Goal: Submit feedback/report problem: Submit feedback/report problem

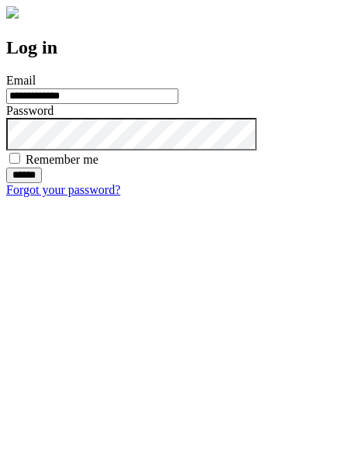
click at [42, 183] on input "******" at bounding box center [24, 175] width 36 height 16
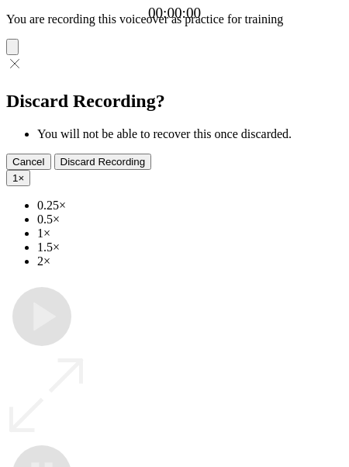
type input "**********"
